Goal: Book appointment/travel/reservation

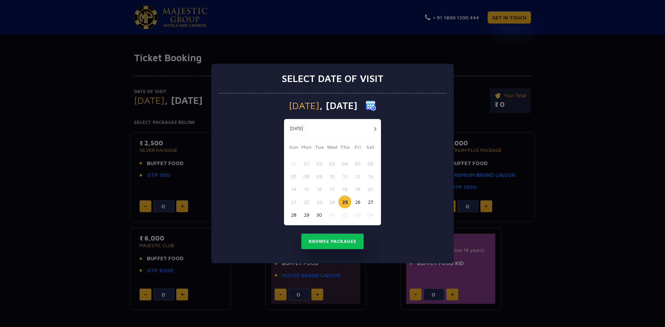
click at [375, 128] on button "button" at bounding box center [375, 129] width 9 height 9
click at [359, 162] on button "03" at bounding box center [357, 163] width 13 height 13
click at [345, 242] on button "Browse Packages" at bounding box center [332, 242] width 62 height 16
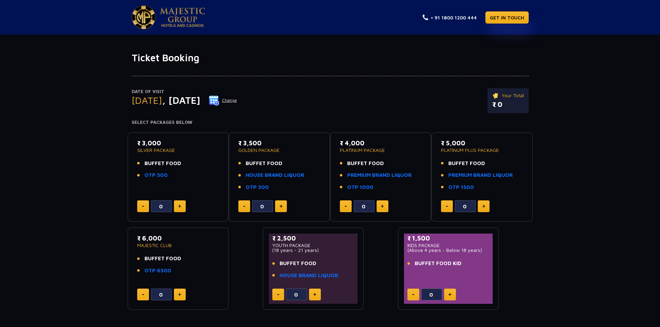
click at [179, 205] on img at bounding box center [179, 206] width 3 height 3
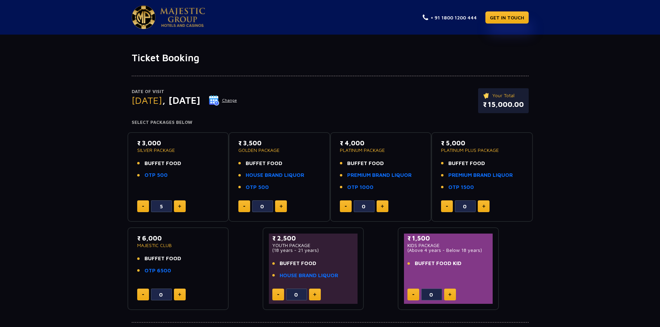
click at [179, 205] on img at bounding box center [179, 206] width 3 height 3
click at [147, 207] on button at bounding box center [143, 207] width 12 height 12
type input "6"
